Goal: Task Accomplishment & Management: Complete application form

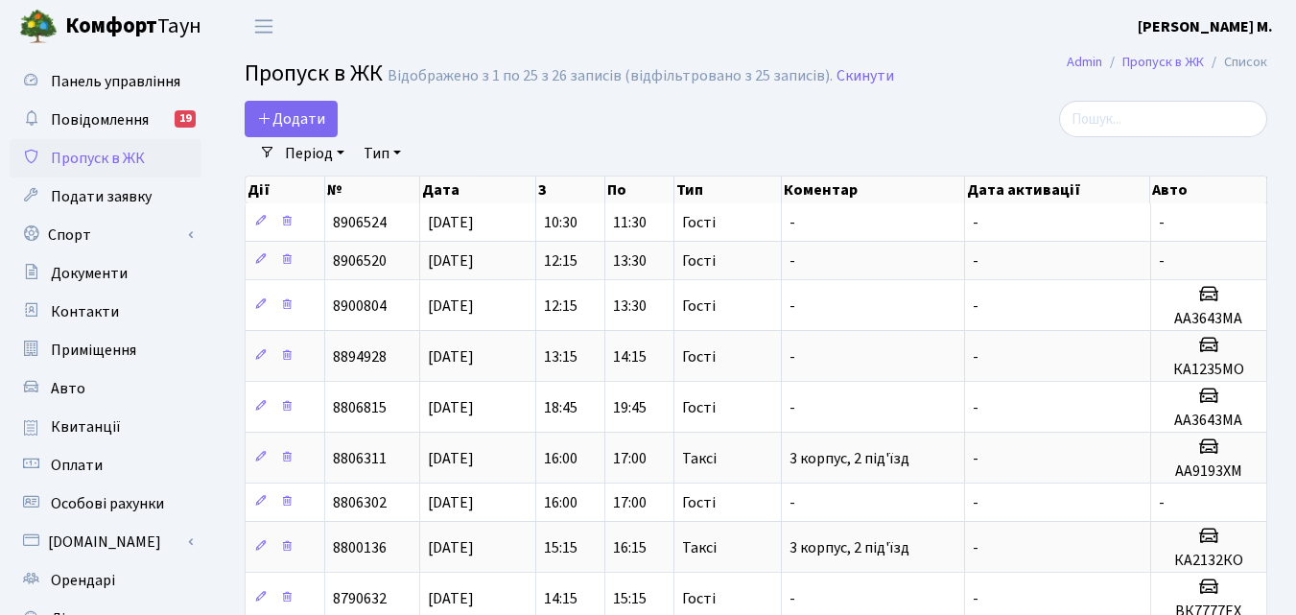
select select "25"
click at [303, 129] on span "Додати" at bounding box center [291, 118] width 68 height 21
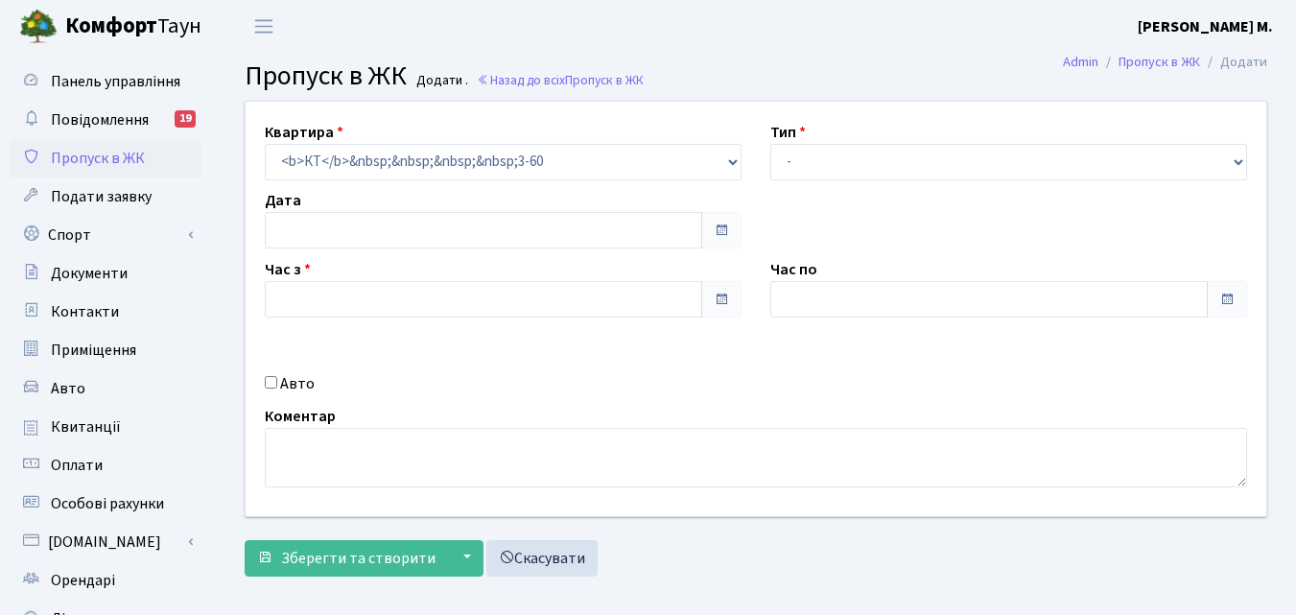
type input "[DATE]"
type input "16:45"
type input "17:45"
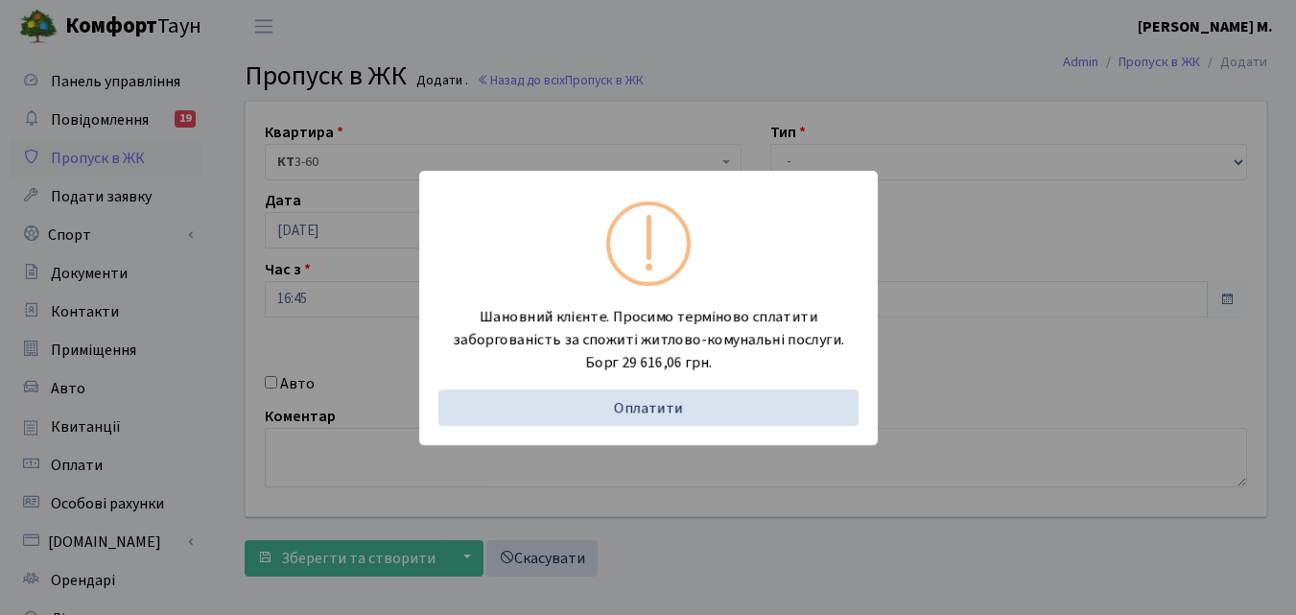
click at [778, 469] on div "Шановний клієнте. Просимо терміново сплатити заборгованість за спожиті житлово-…" at bounding box center [648, 307] width 1296 height 615
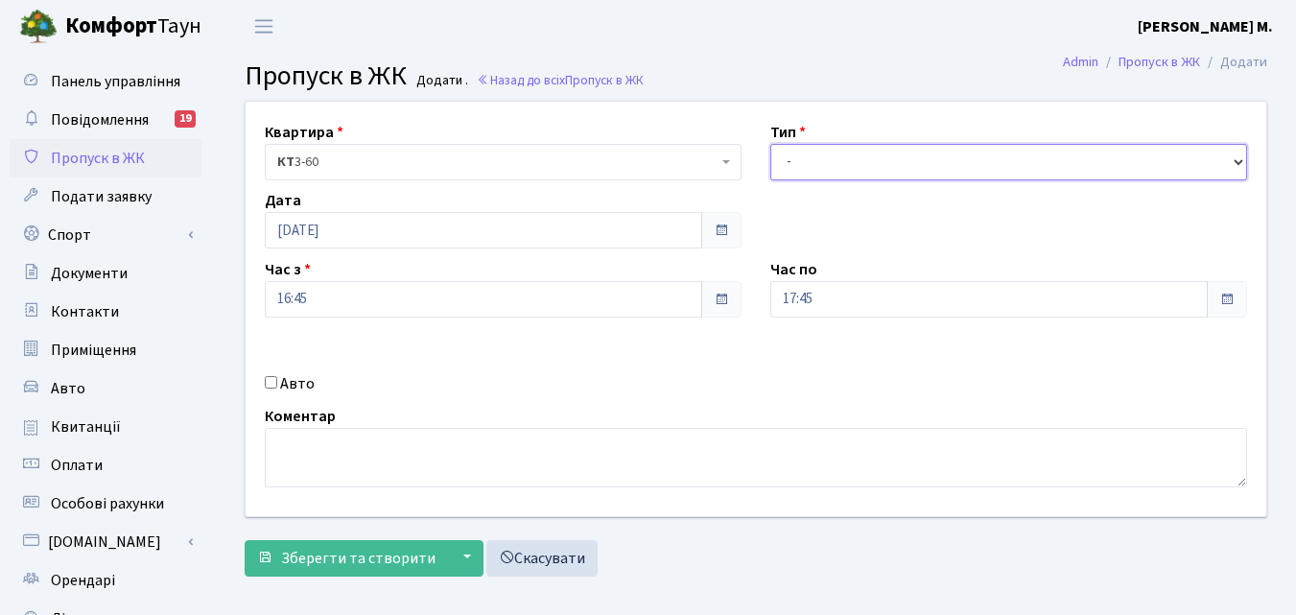
click at [913, 171] on select "- Доставка Таксі Гості Сервіс" at bounding box center [1009, 162] width 477 height 36
select select "2"
click at [771, 144] on select "- Доставка Таксі Гості Сервіс" at bounding box center [1009, 162] width 477 height 36
click at [273, 383] on input "Авто" at bounding box center [271, 382] width 12 height 12
checkbox input "true"
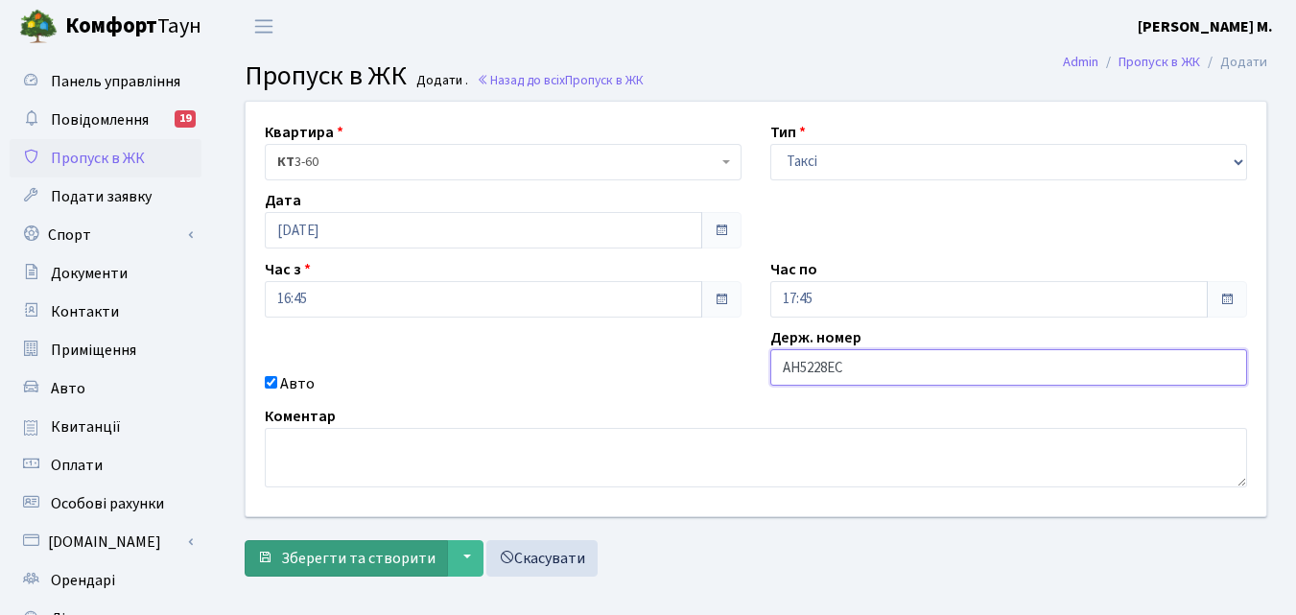
type input "АН5228ЕС"
click at [353, 560] on span "Зберегти та створити" at bounding box center [358, 558] width 154 height 21
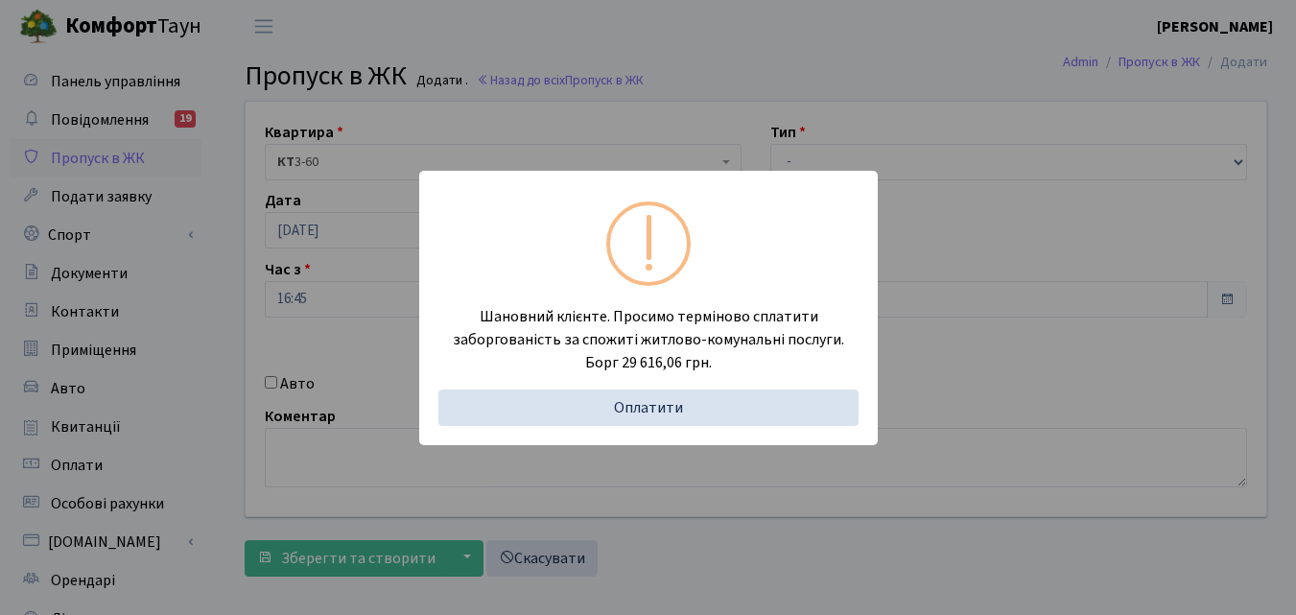
click at [733, 456] on div "Шановний клієнте. Просимо терміново сплатити заборгованість за спожиті житлово-…" at bounding box center [648, 307] width 1296 height 615
